Goal: Navigation & Orientation: Understand site structure

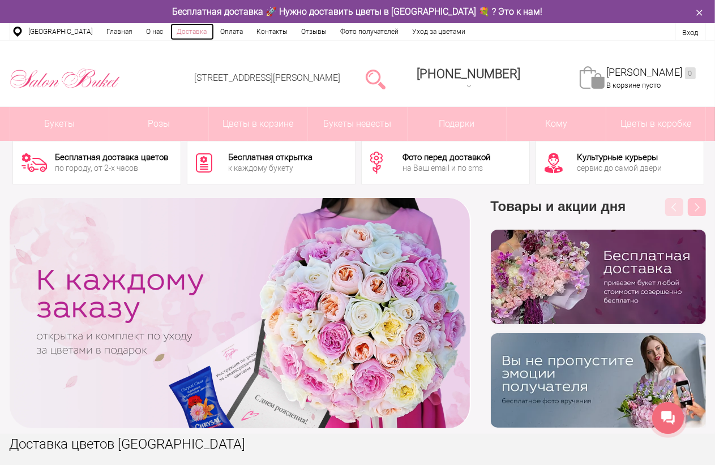
click at [179, 29] on link "Доставка" at bounding box center [192, 31] width 44 height 17
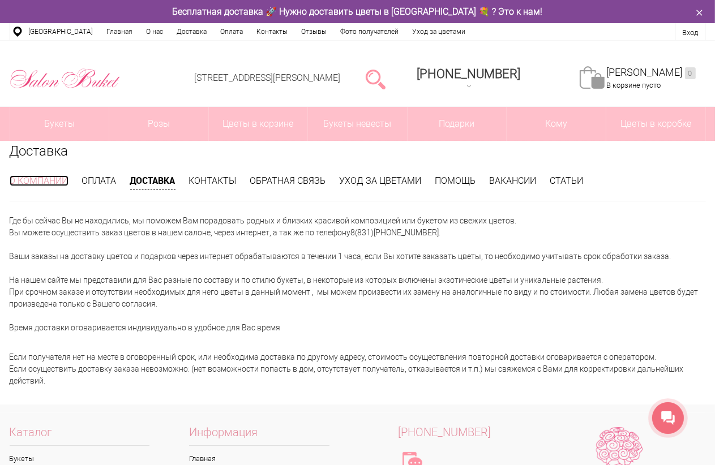
click at [37, 178] on link "О компании" at bounding box center [39, 180] width 59 height 11
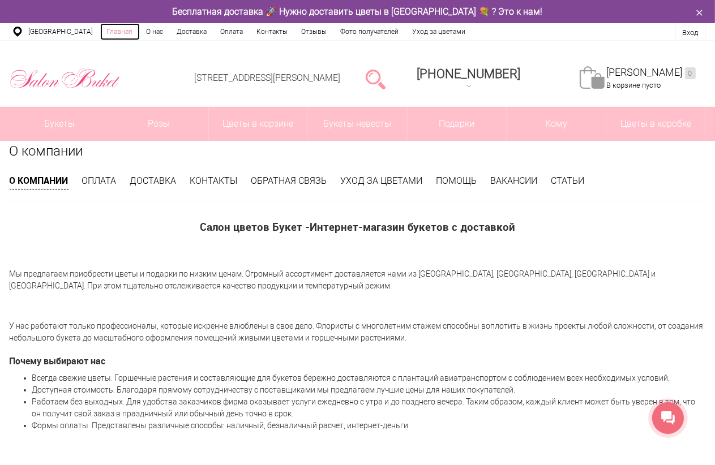
click at [109, 33] on link "Главная" at bounding box center [120, 31] width 40 height 17
